Goal: Information Seeking & Learning: Learn about a topic

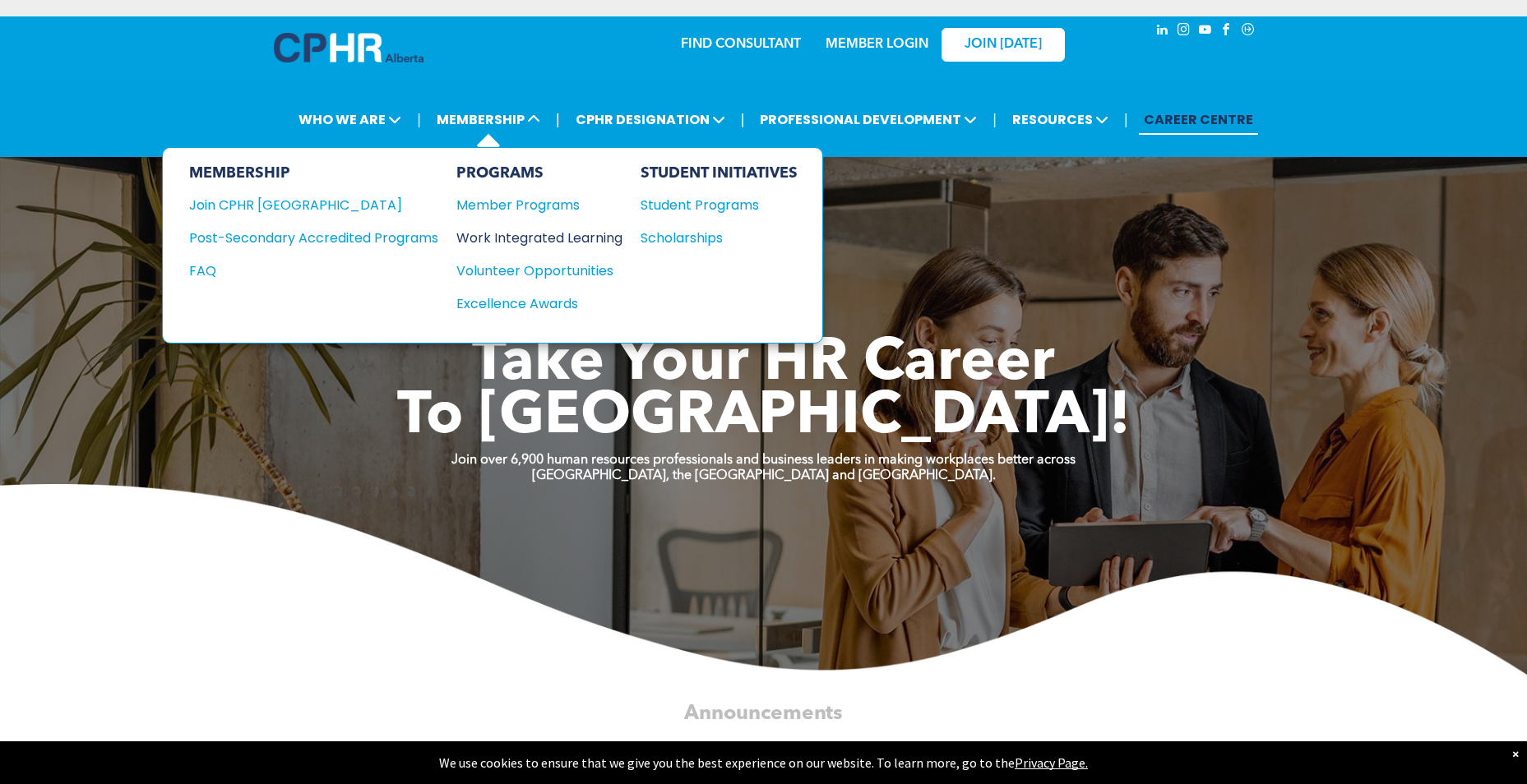
click at [517, 238] on div "Work Integrated Learning" at bounding box center [531, 238] width 150 height 21
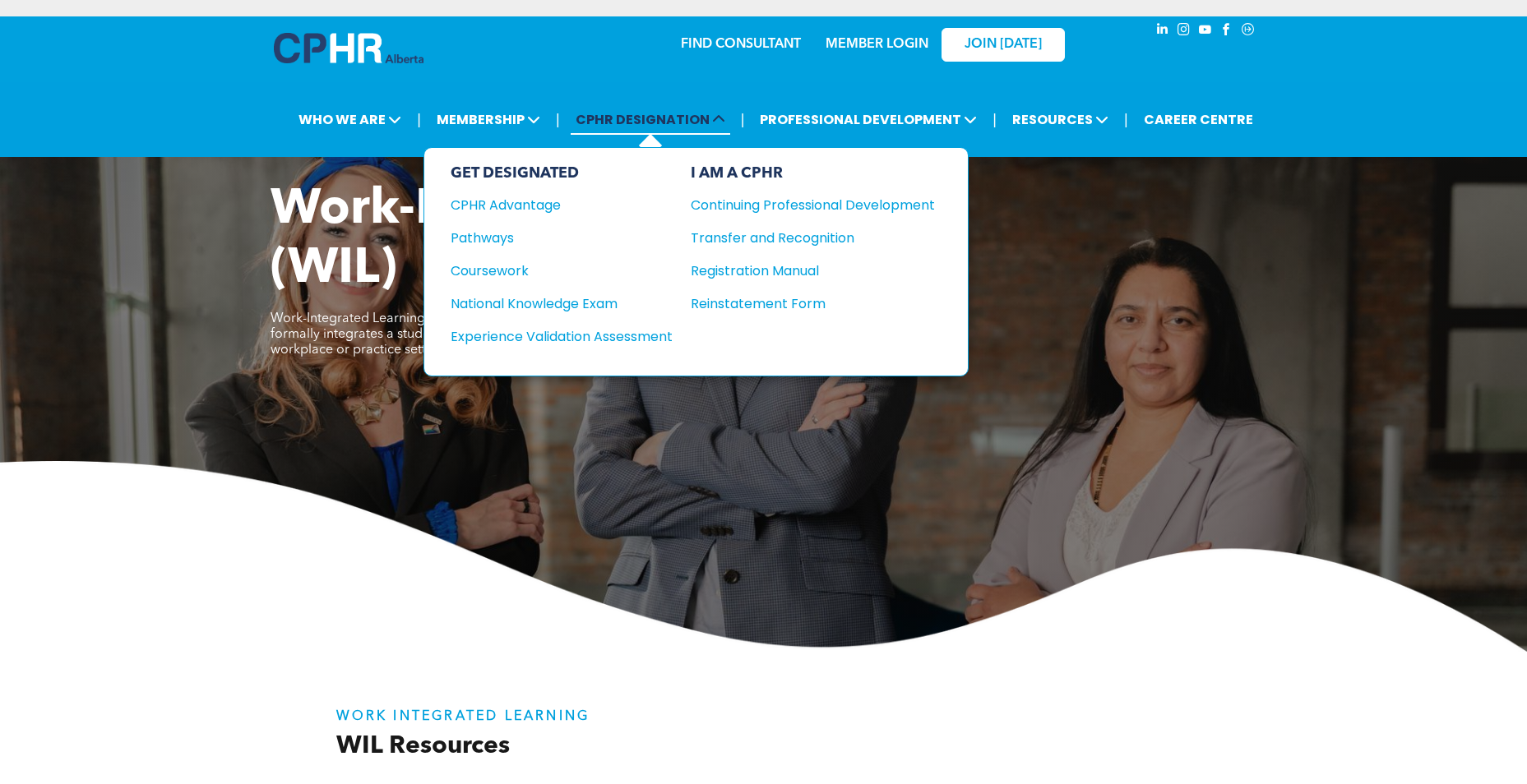
click at [640, 124] on span "CPHR DESIGNATION" at bounding box center [650, 120] width 159 height 31
click at [508, 266] on div "Coursework" at bounding box center [550, 271] width 200 height 21
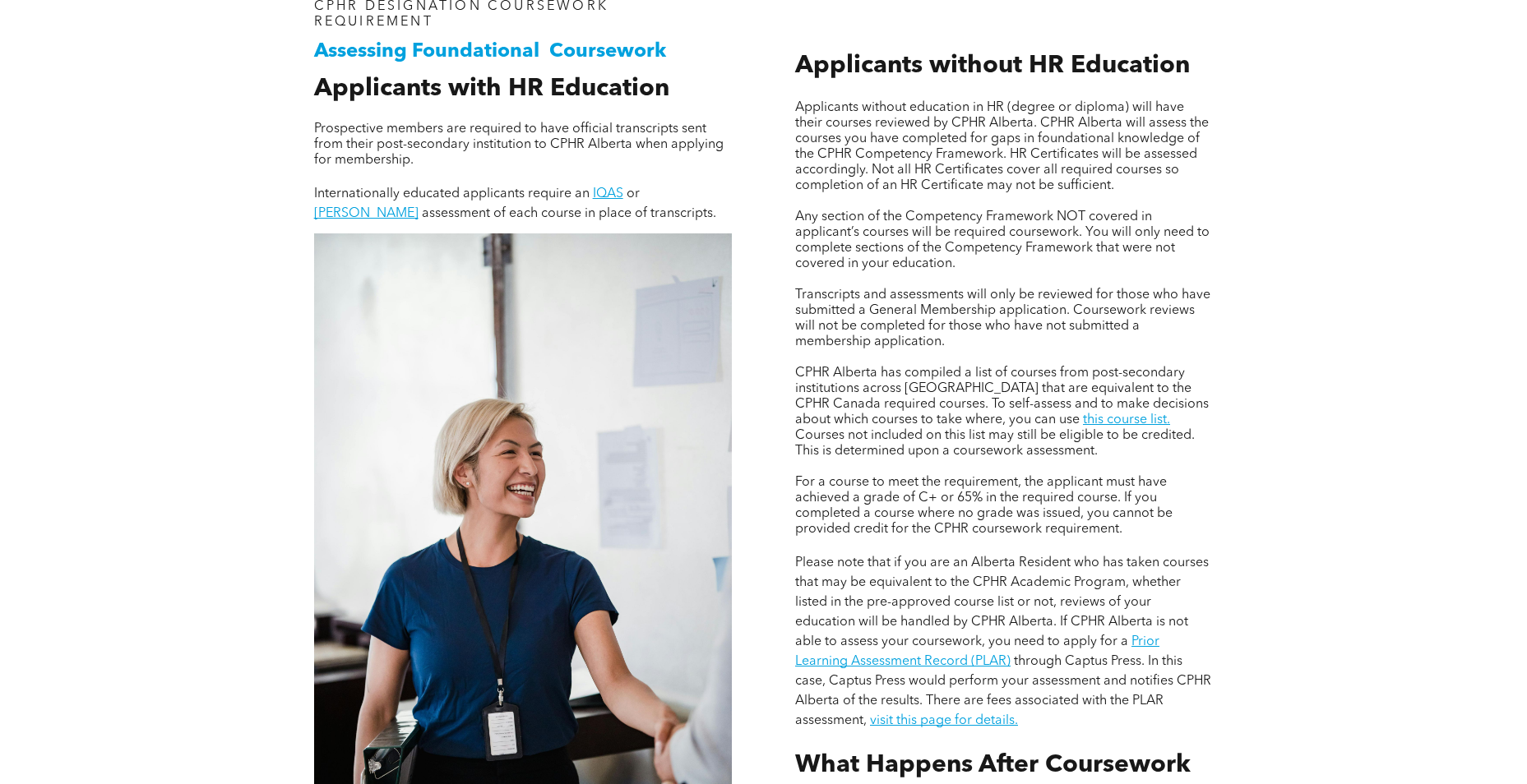
scroll to position [1233, 0]
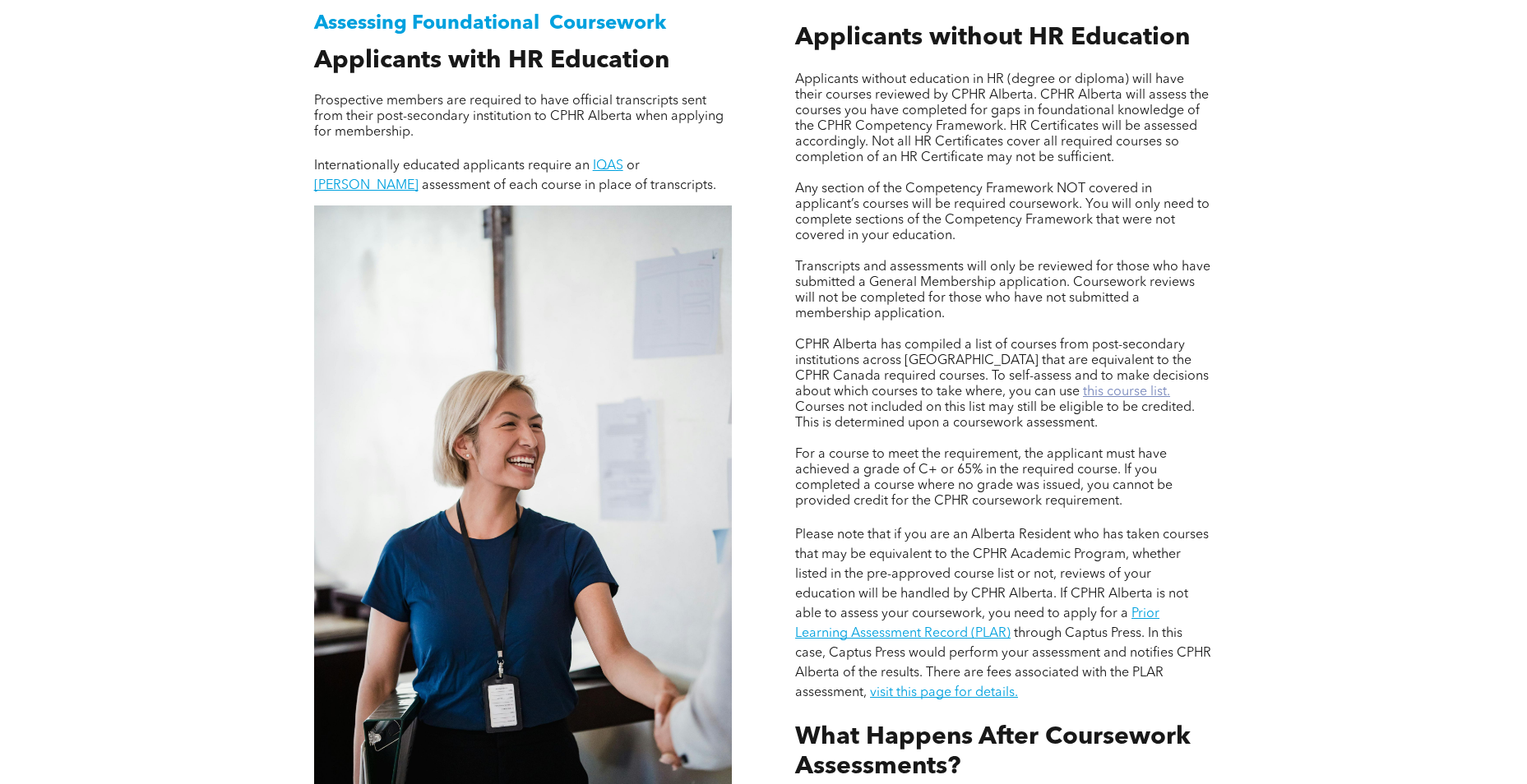
click at [1083, 388] on link "this course list." at bounding box center [1127, 392] width 87 height 13
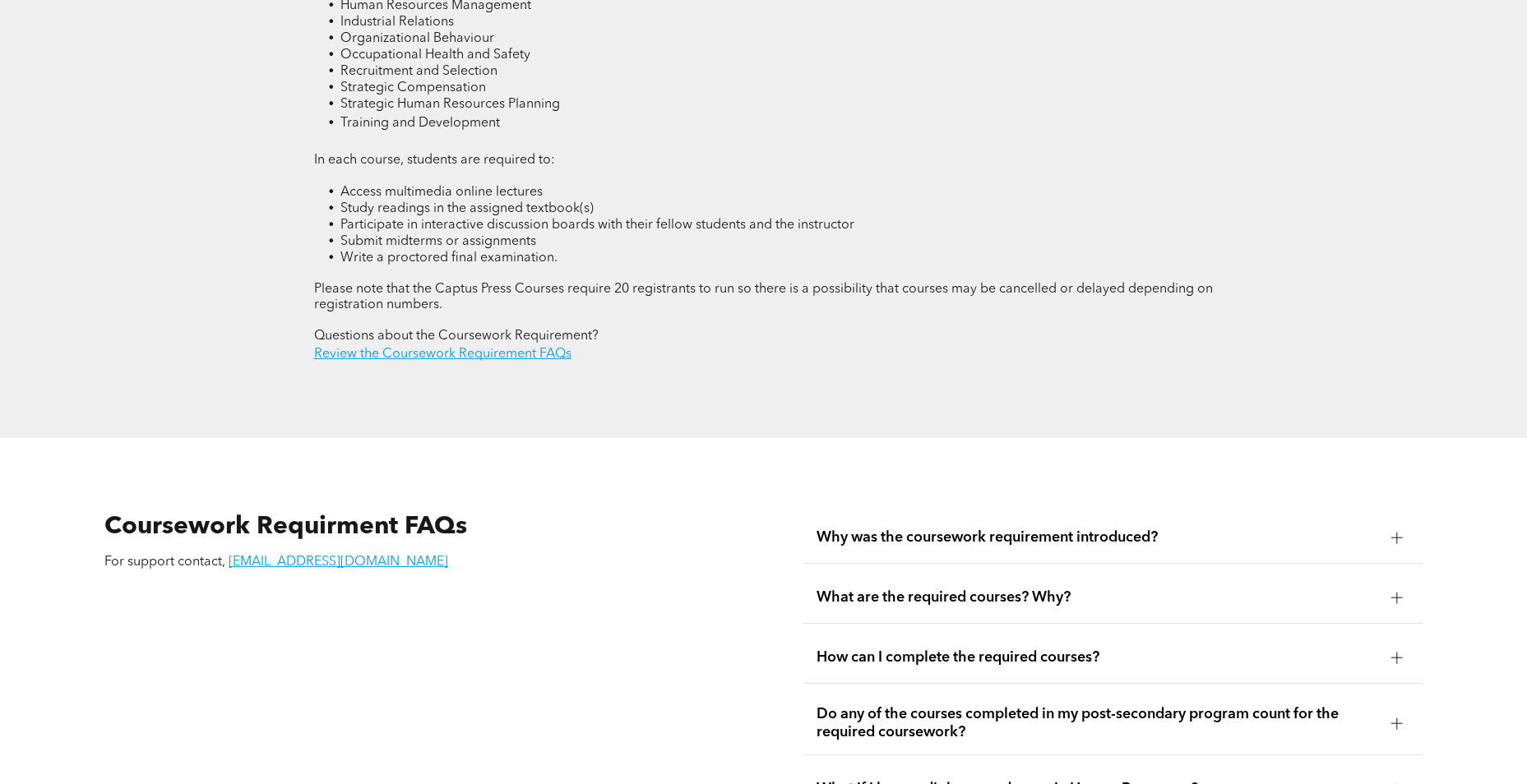
scroll to position [2549, 0]
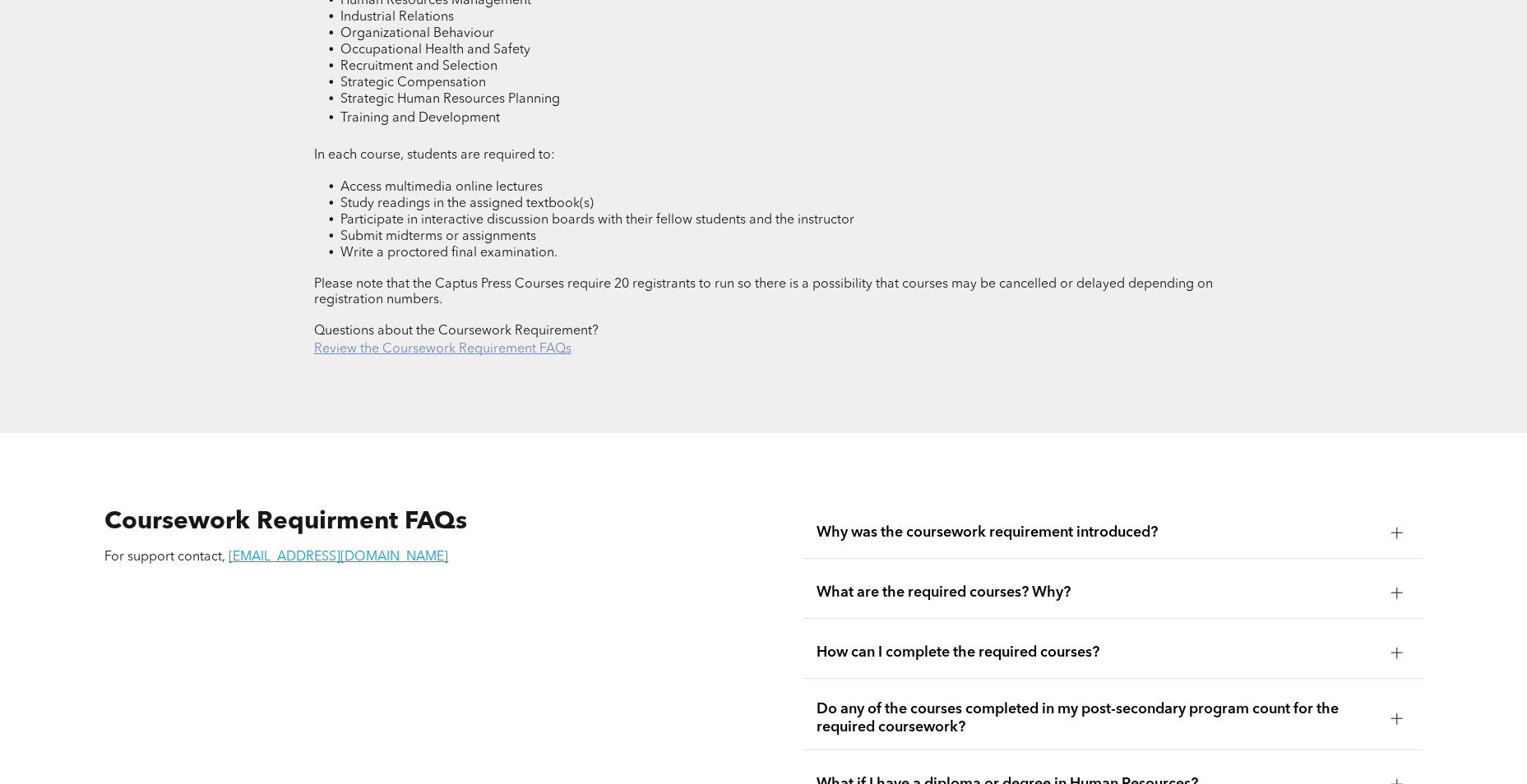
click at [428, 343] on link "Review the Coursework Requirement FAQs" at bounding box center [443, 349] width 257 height 13
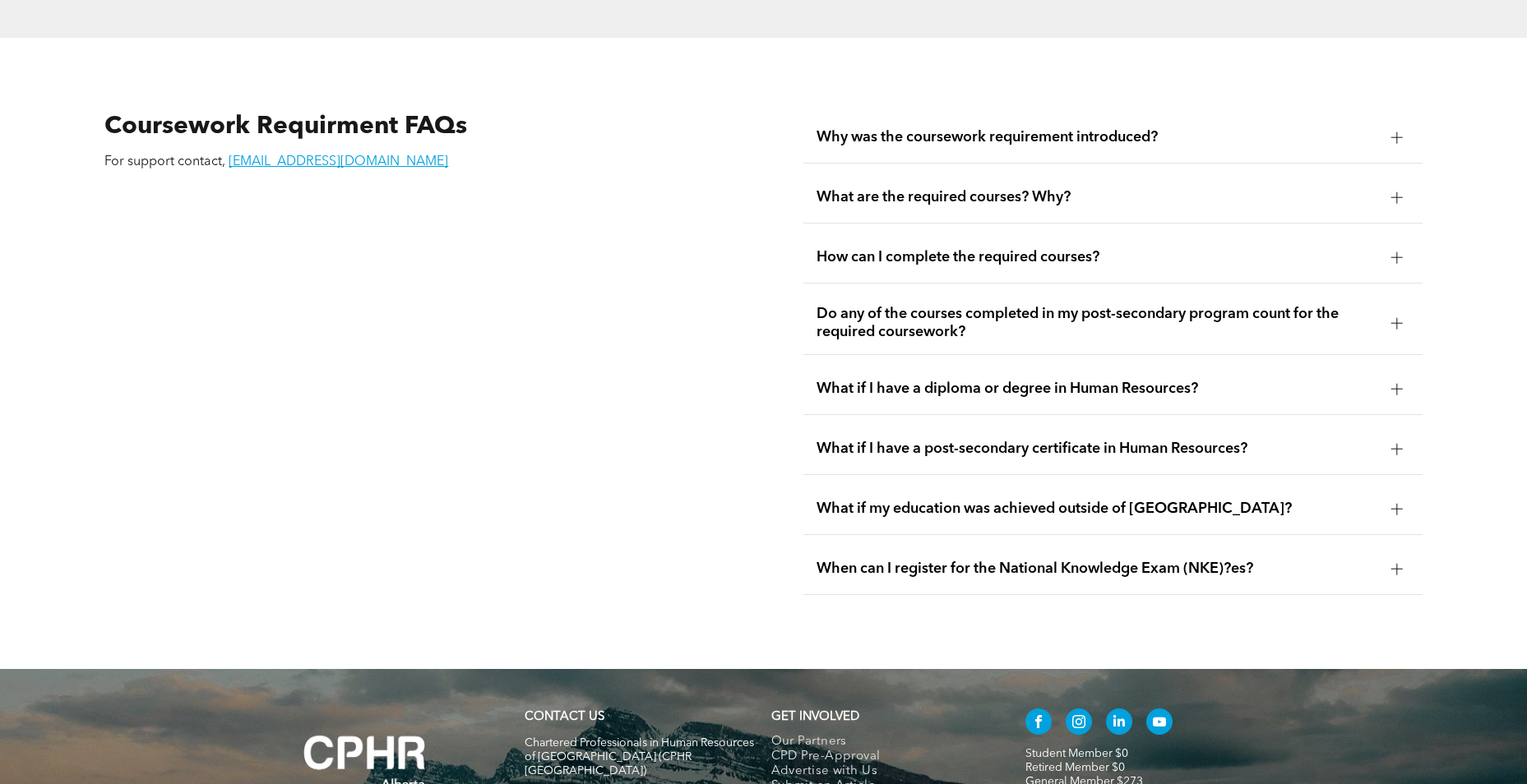
scroll to position [2951, 0]
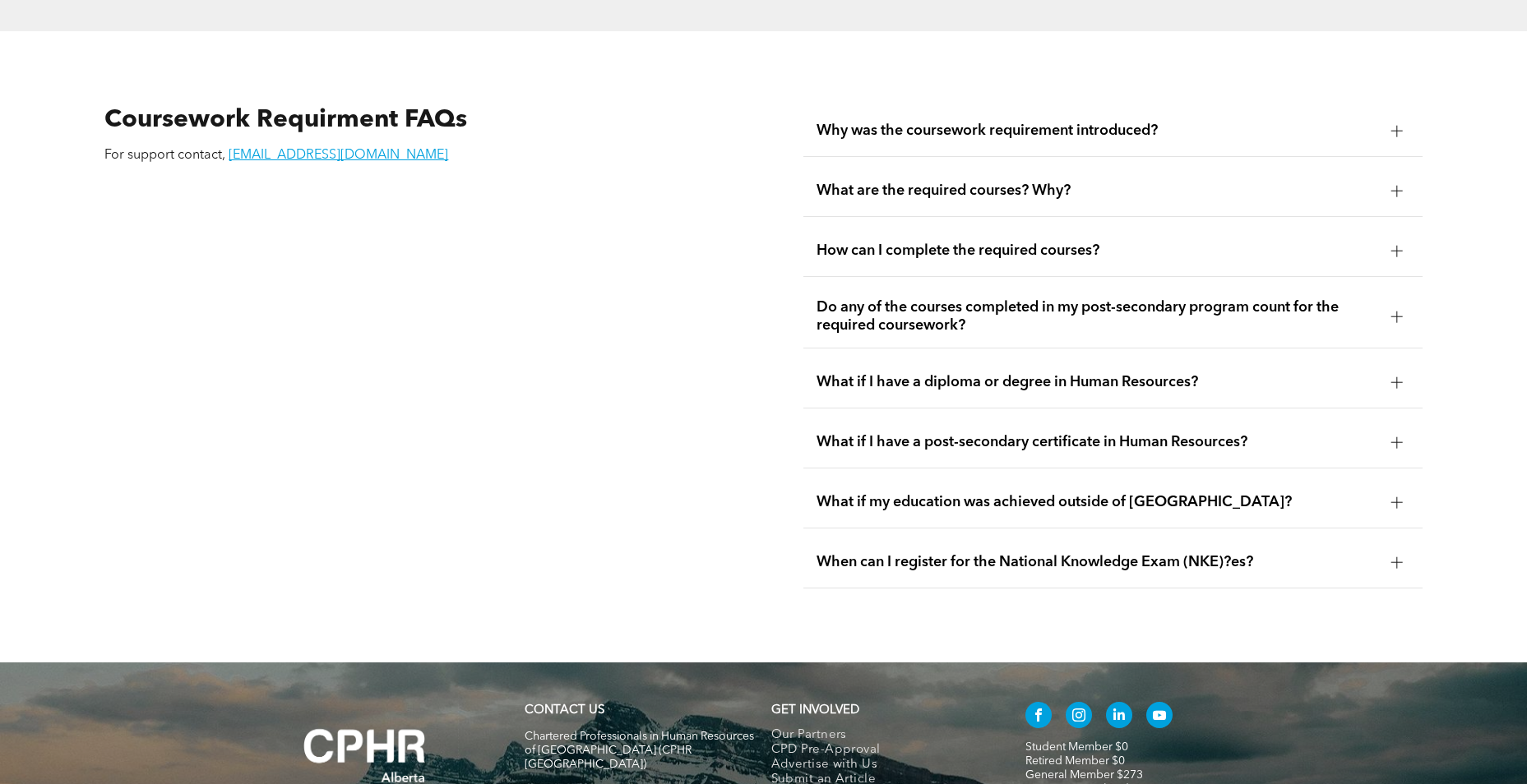
click at [1396, 245] on div at bounding box center [1396, 250] width 1 height 11
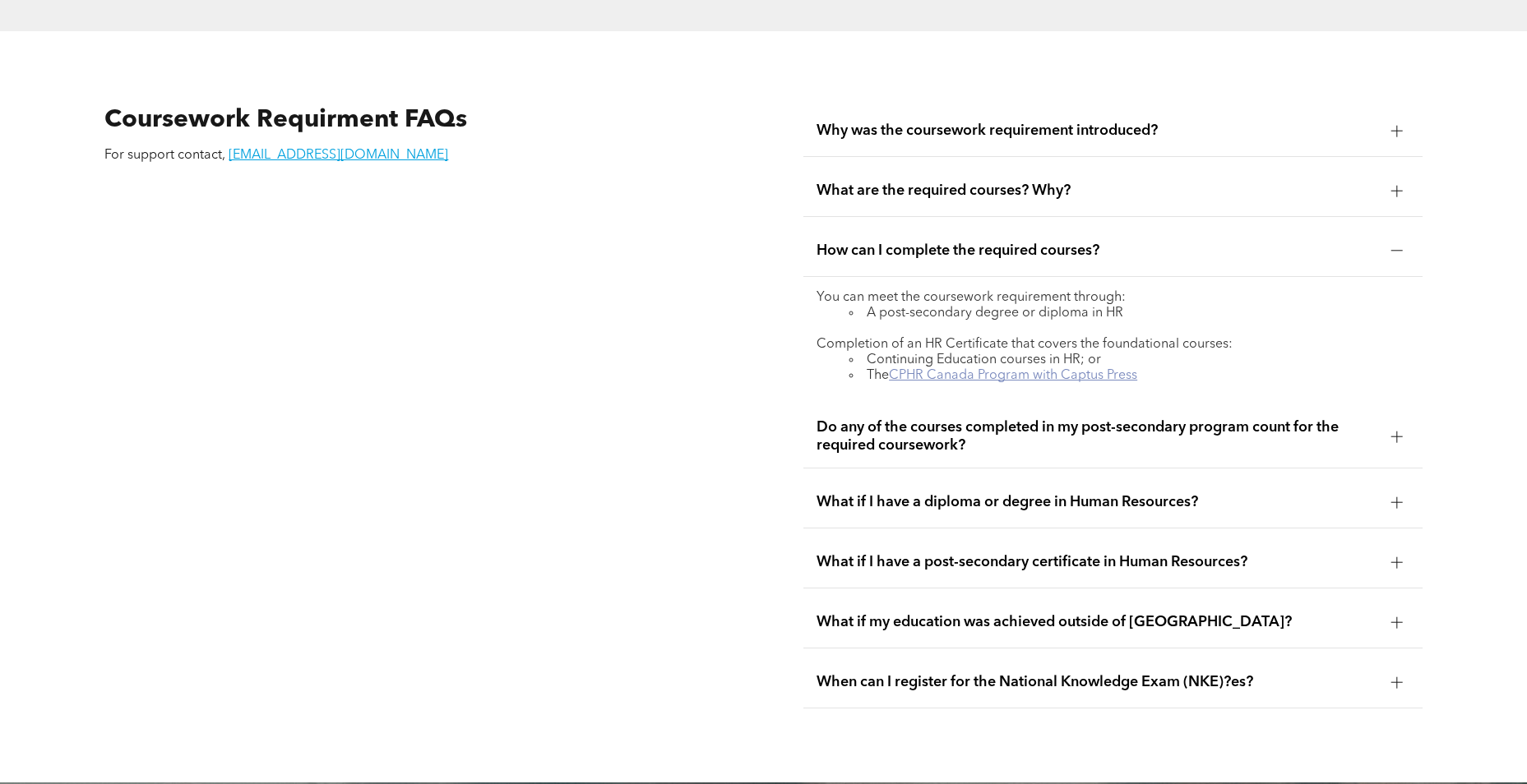
click at [1033, 369] on link "CPHR Canada Program with Captus Press" at bounding box center [1013, 375] width 249 height 13
